Goal: Answer question/provide support

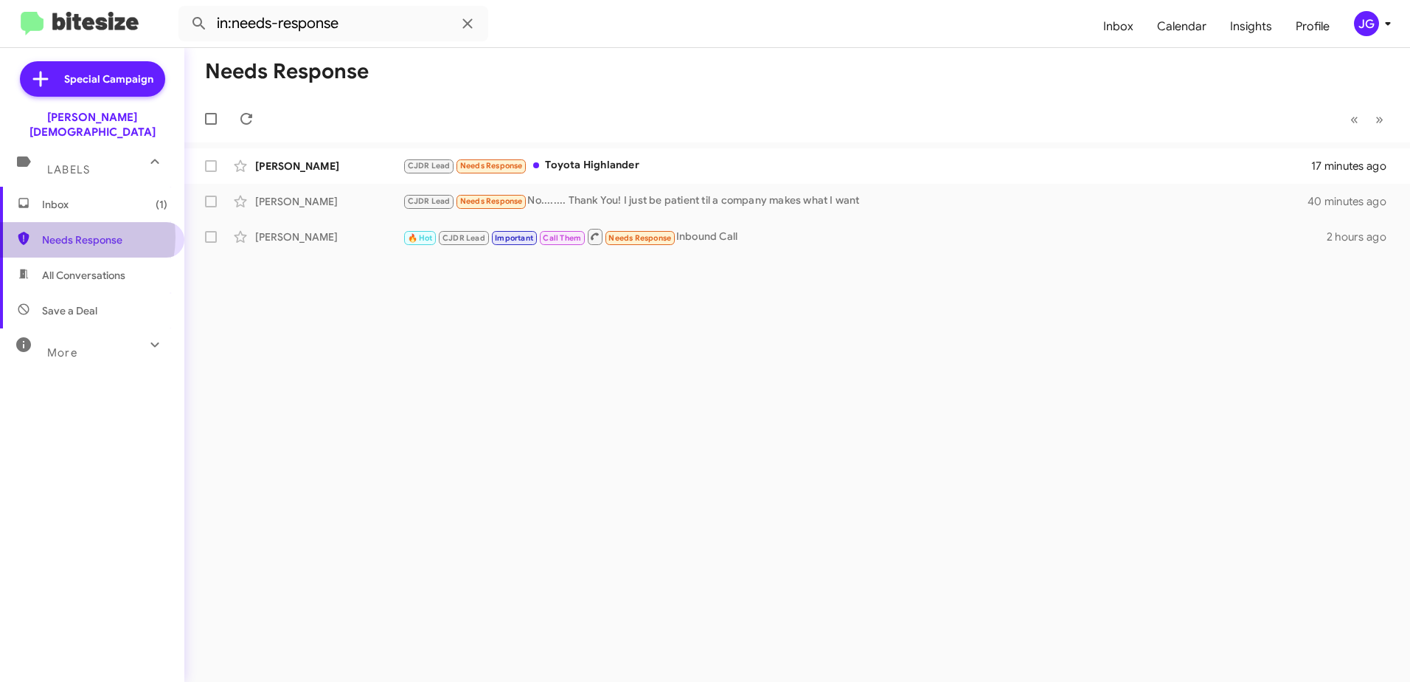
click at [63, 232] on span "Needs Response" at bounding box center [104, 239] width 125 height 15
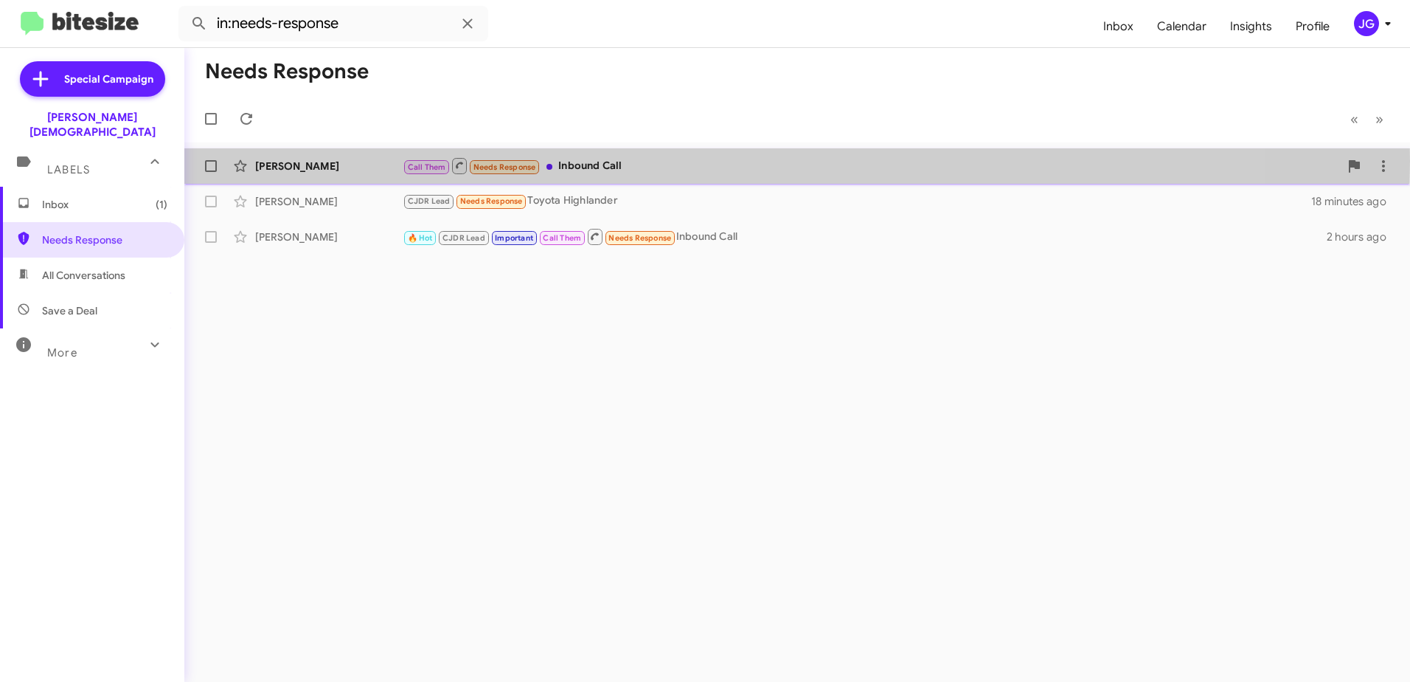
click at [588, 161] on div "Call Them Needs Response Inbound Call" at bounding box center [871, 165] width 937 height 18
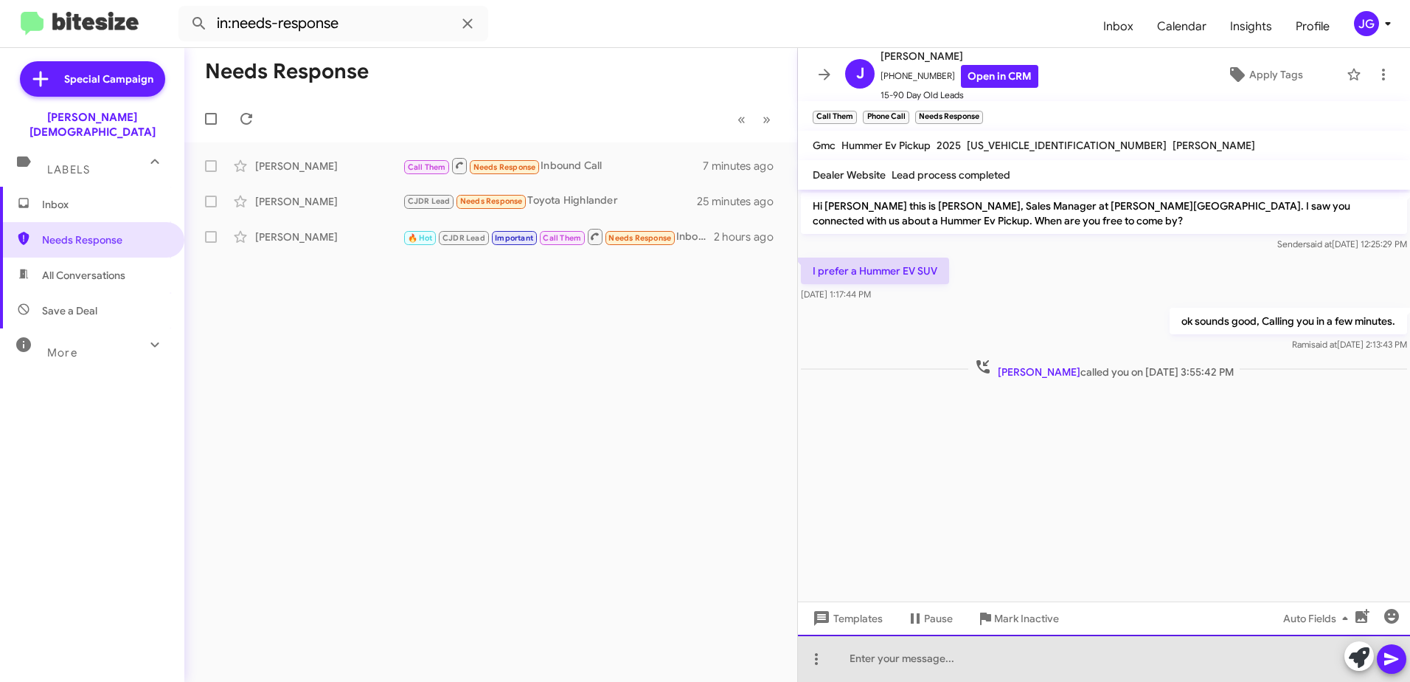
click at [960, 660] on div at bounding box center [1104, 657] width 612 height 47
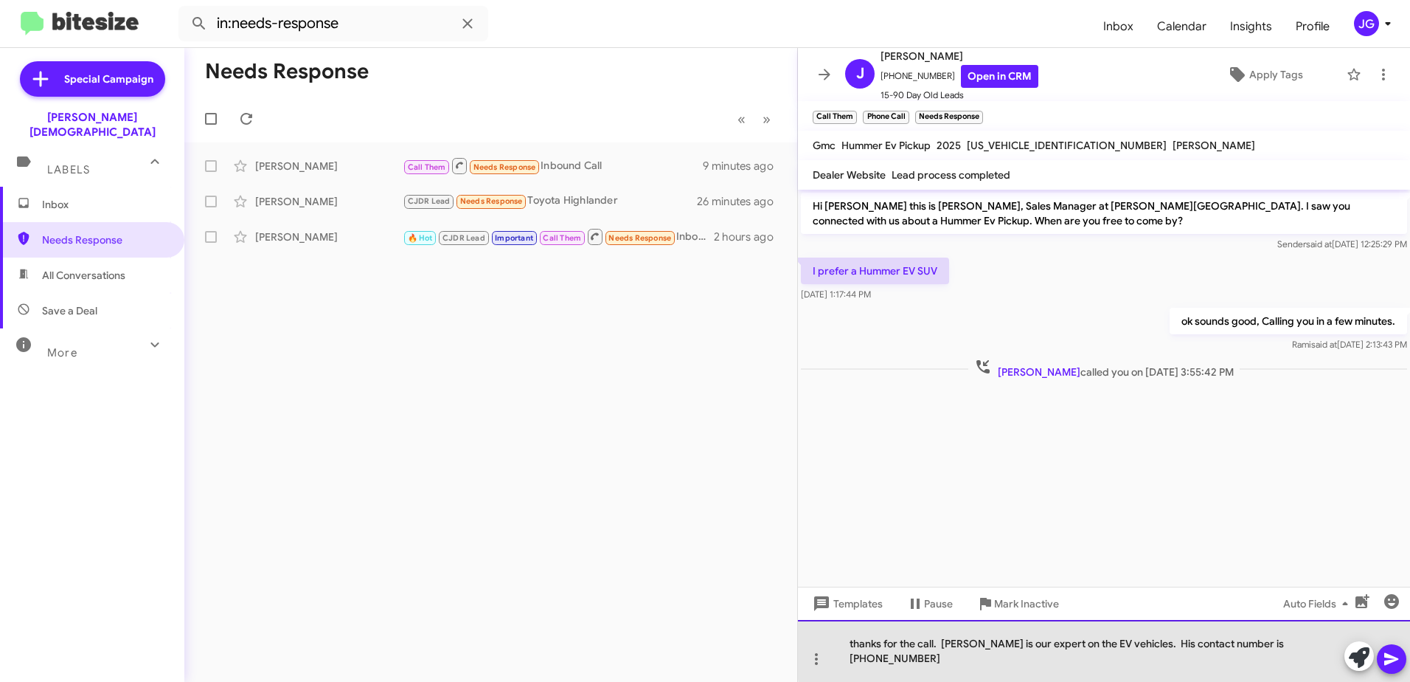
click at [1109, 643] on div "thanks for the call. [PERSON_NAME] is our expert on the EV vehicles. His contac…" at bounding box center [1104, 651] width 612 height 62
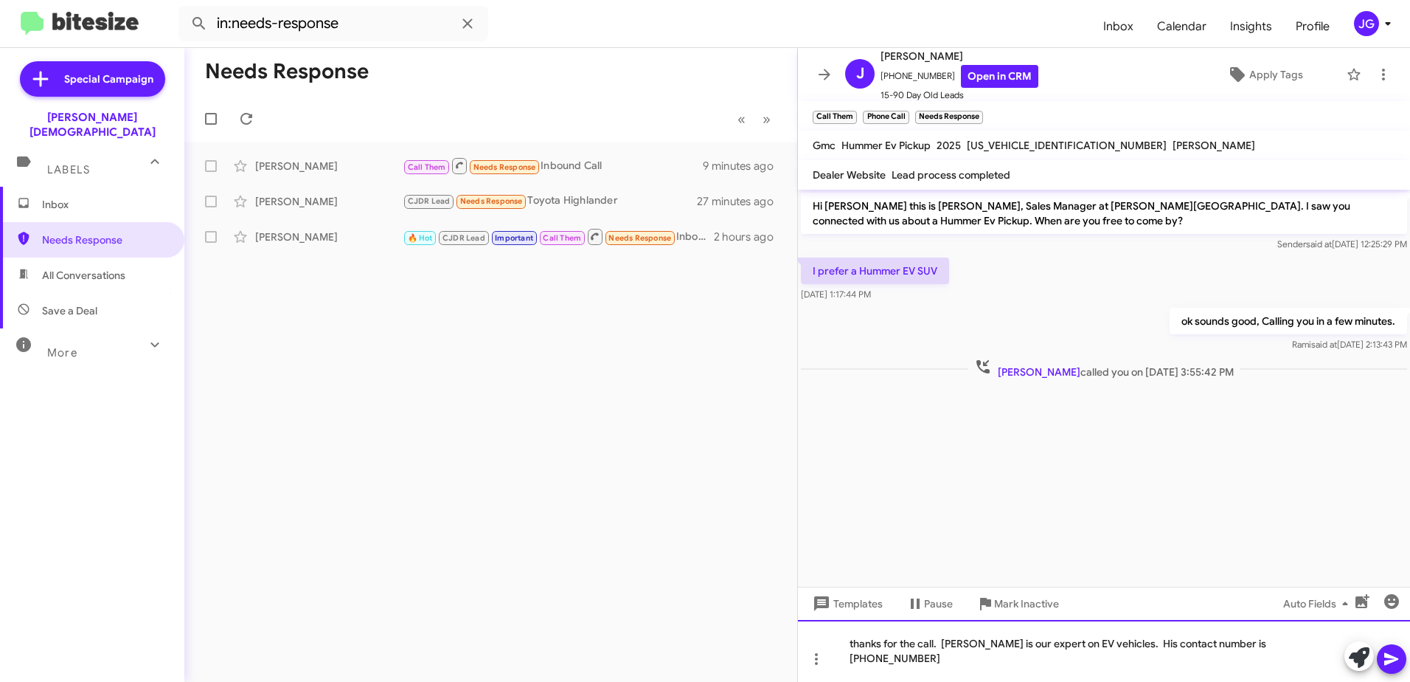
click at [851, 654] on div "thanks for the call. [PERSON_NAME] is our expert on EV vehicles. His contact nu…" at bounding box center [1104, 651] width 612 height 62
click at [1330, 656] on div "Thanks for the call. [PERSON_NAME] is our expert on EV vehicles. His contact nu…" at bounding box center [1104, 651] width 612 height 62
click at [1132, 661] on div "Thanks for the call. [PERSON_NAME] is our expert on EV vehicles. His contact nu…" at bounding box center [1104, 651] width 612 height 62
click at [1042, 662] on div "Thanks for the call. [PERSON_NAME] is our expert on EV vehicles. His contact nu…" at bounding box center [1104, 651] width 612 height 62
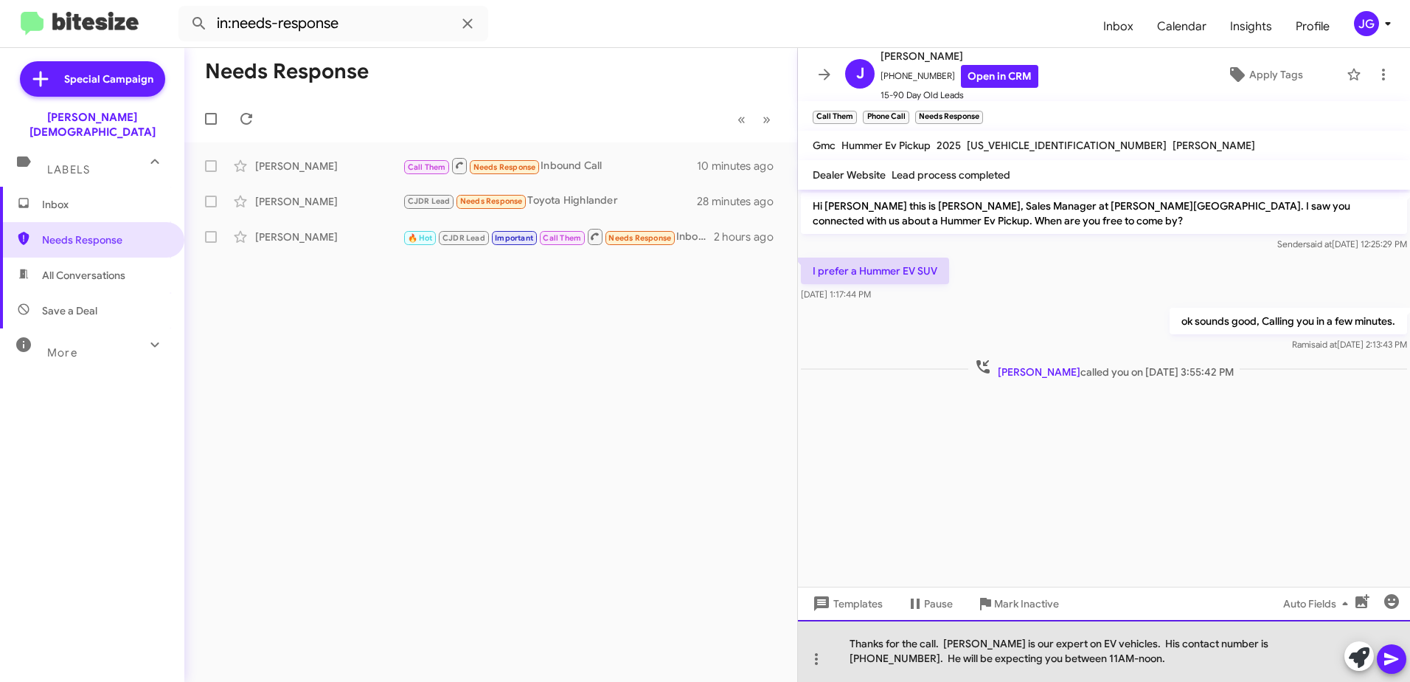
click at [1042, 658] on div "Thanks for the call. [PERSON_NAME] is our expert on EV vehicles. His contact nu…" at bounding box center [1104, 651] width 612 height 62
click at [1021, 657] on div "Thanks for the call. [PERSON_NAME] is our expert on EV vehicles. His contact nu…" at bounding box center [1104, 651] width 612 height 62
click at [1228, 668] on div "Thanks for the call. [PERSON_NAME] is our expert on EV vehicles. His contact nu…" at bounding box center [1104, 651] width 612 height 62
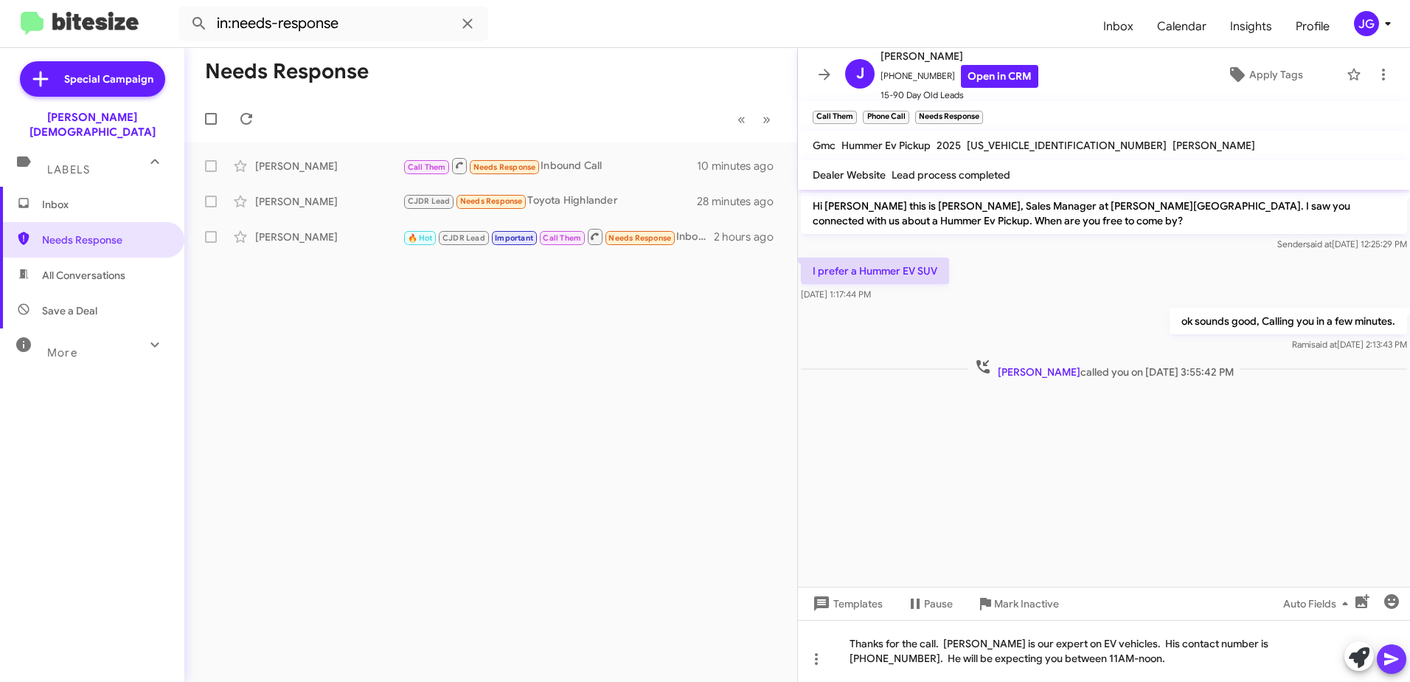
click at [1400, 652] on icon at bounding box center [1392, 659] width 18 height 18
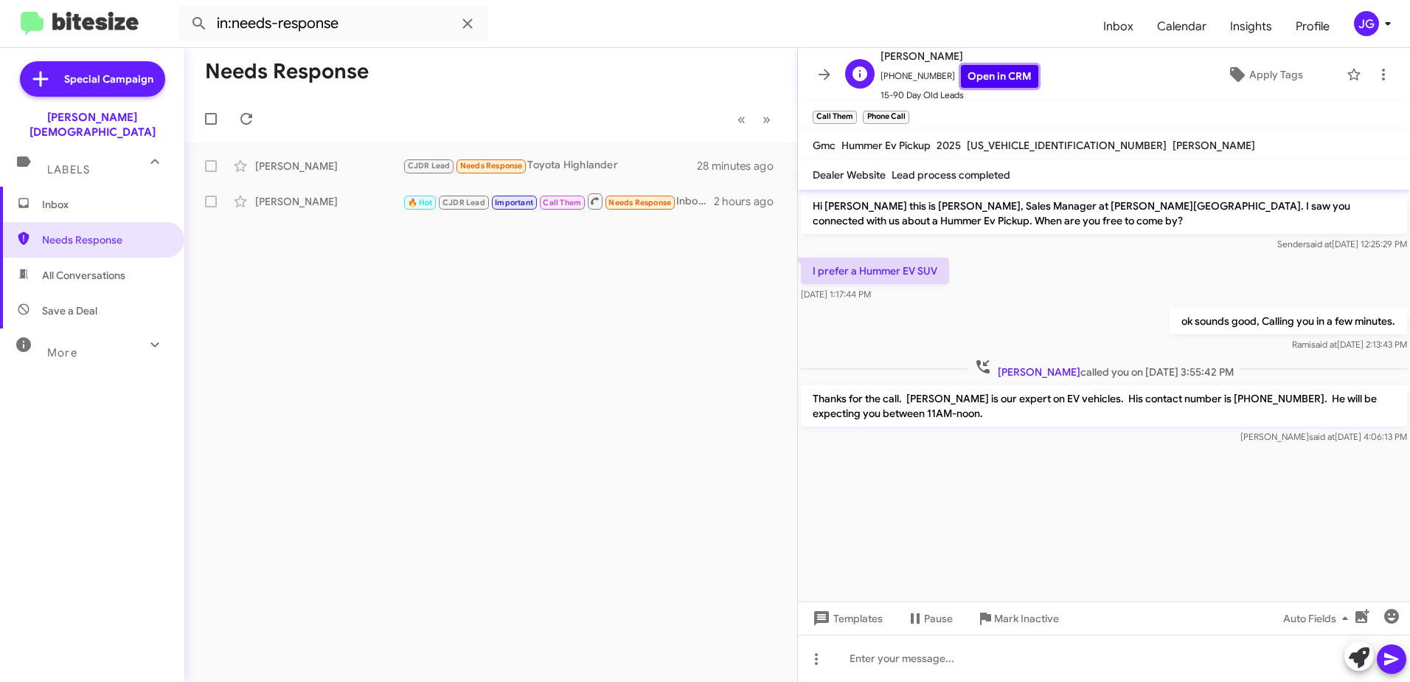
click at [1002, 83] on link "Open in CRM" at bounding box center [999, 76] width 77 height 23
